Goal: Find specific page/section: Find specific page/section

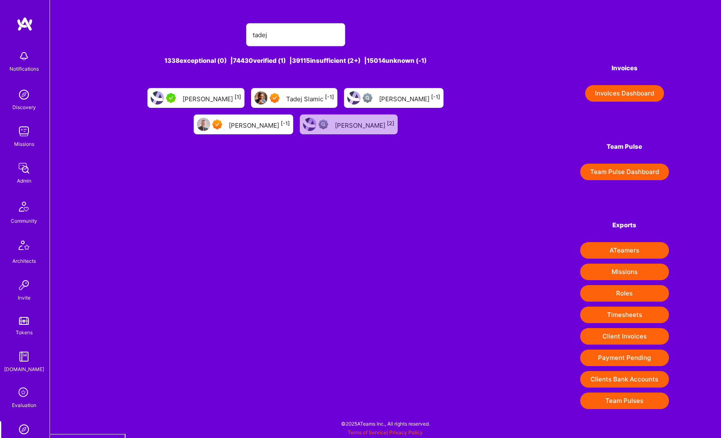
click at [22, 178] on div "Admin" at bounding box center [24, 180] width 14 height 9
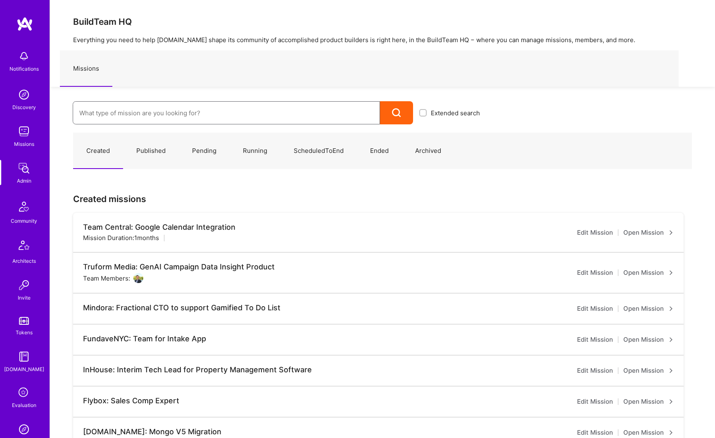
click at [105, 114] on input at bounding box center [226, 112] width 294 height 21
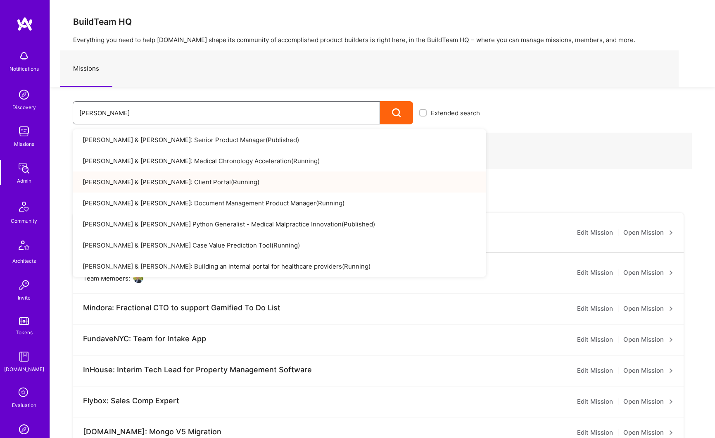
type input "morgan"
click at [154, 188] on link "Morgan & Morgan: Client Portal ( Running )" at bounding box center [279, 181] width 413 height 21
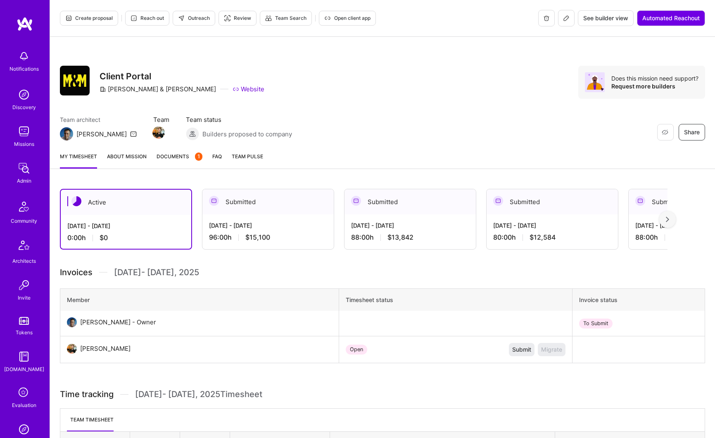
click at [122, 152] on link "About Mission" at bounding box center [127, 160] width 40 height 17
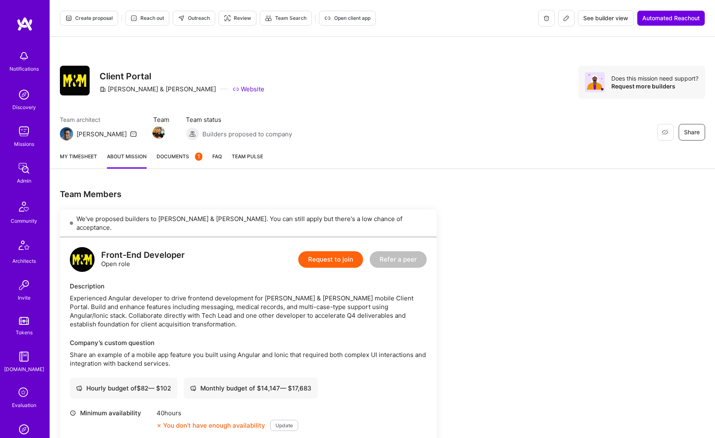
scroll to position [222, 0]
